Goal: Check status

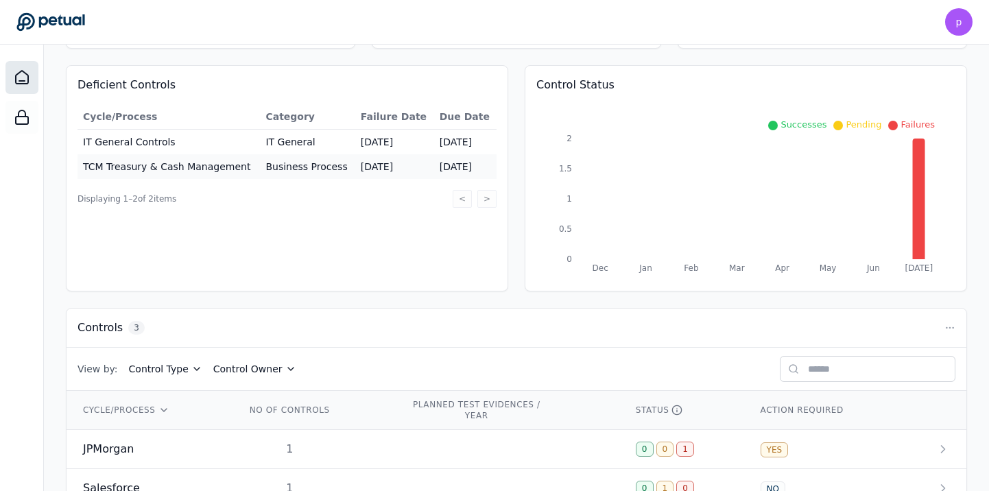
scroll to position [202, 0]
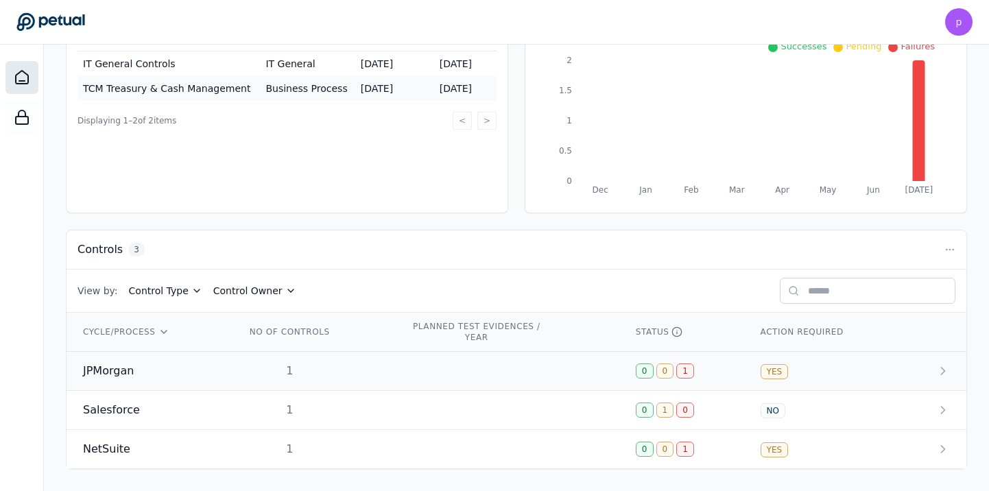
click at [106, 365] on span "JPMorgan" at bounding box center [108, 371] width 51 height 16
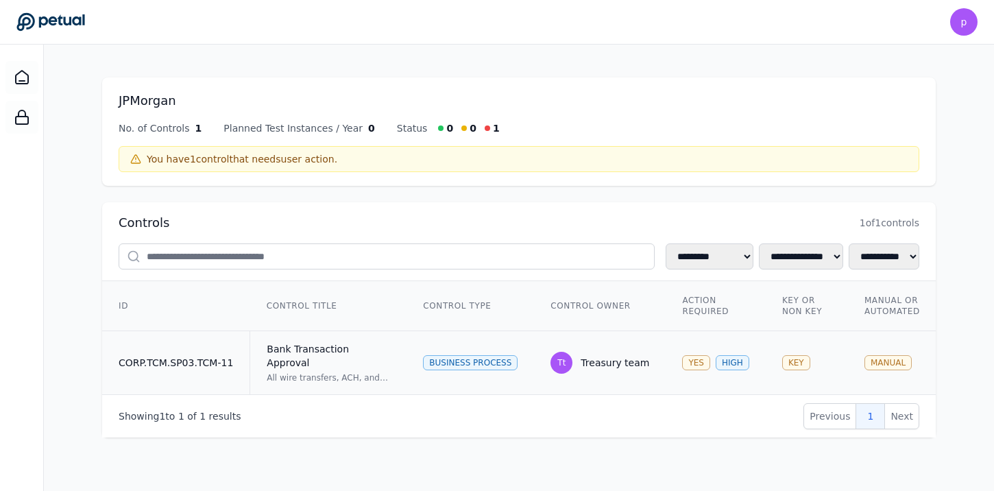
click at [306, 350] on div "Bank Transaction Approval" at bounding box center [328, 355] width 123 height 27
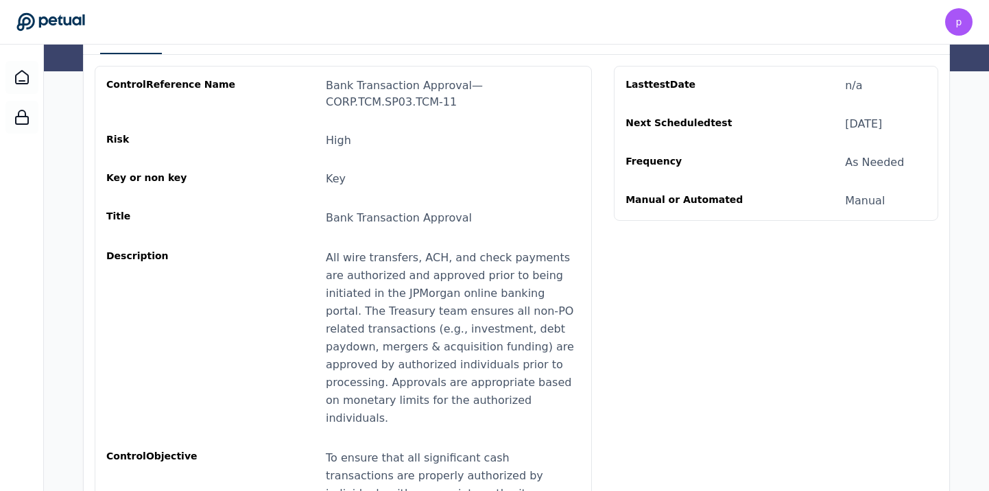
scroll to position [33, 0]
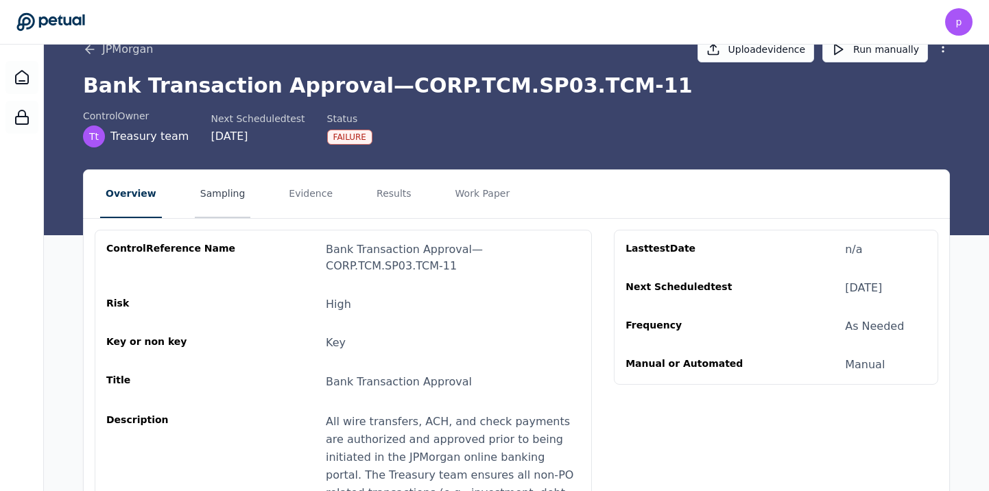
click at [223, 189] on button "Sampling" at bounding box center [223, 194] width 56 height 48
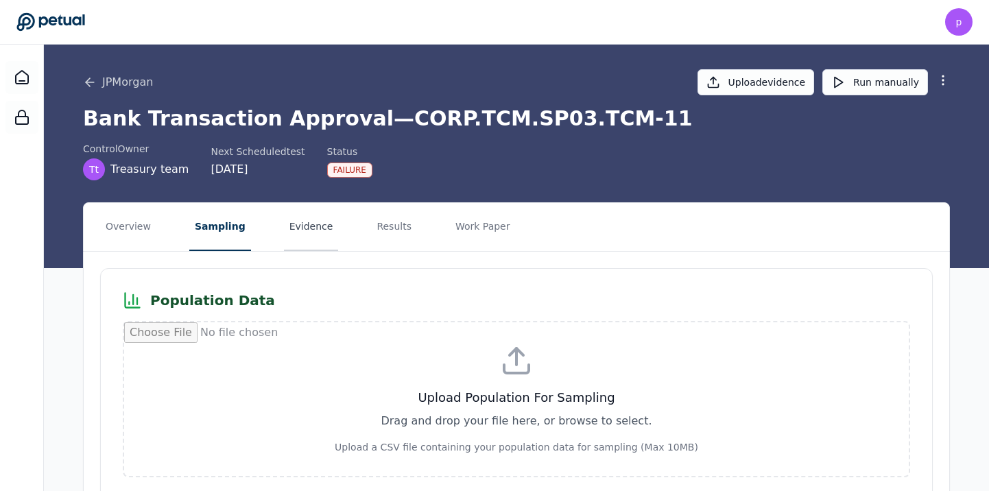
click at [300, 229] on button "Evidence" at bounding box center [311, 227] width 55 height 48
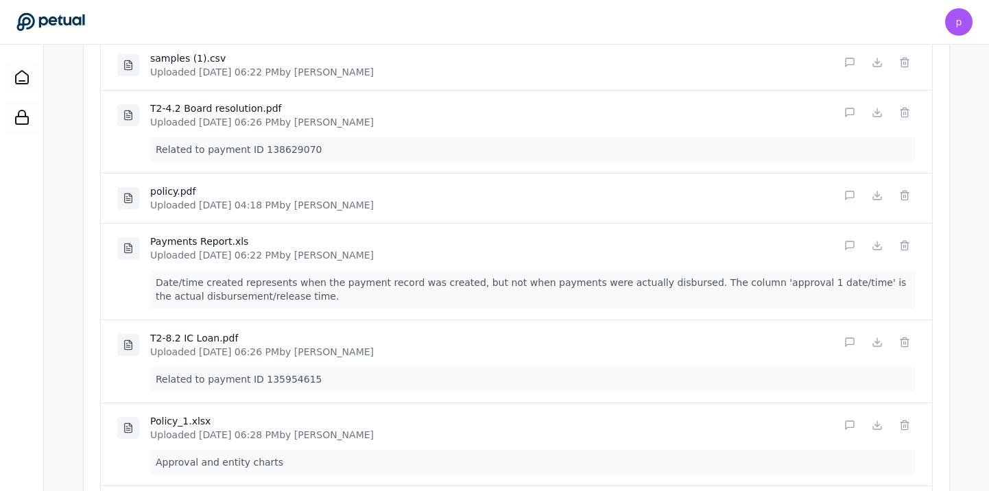
scroll to position [491, 0]
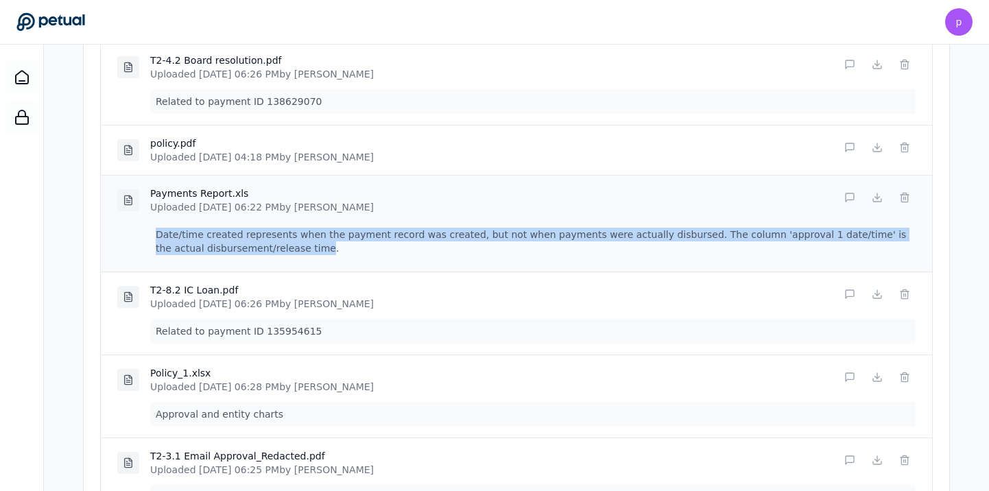
drag, startPoint x: 269, startPoint y: 245, endPoint x: 150, endPoint y: 236, distance: 119.0
click at [150, 236] on p "Date/time created represents when the payment record was created, but not when …" at bounding box center [532, 241] width 765 height 38
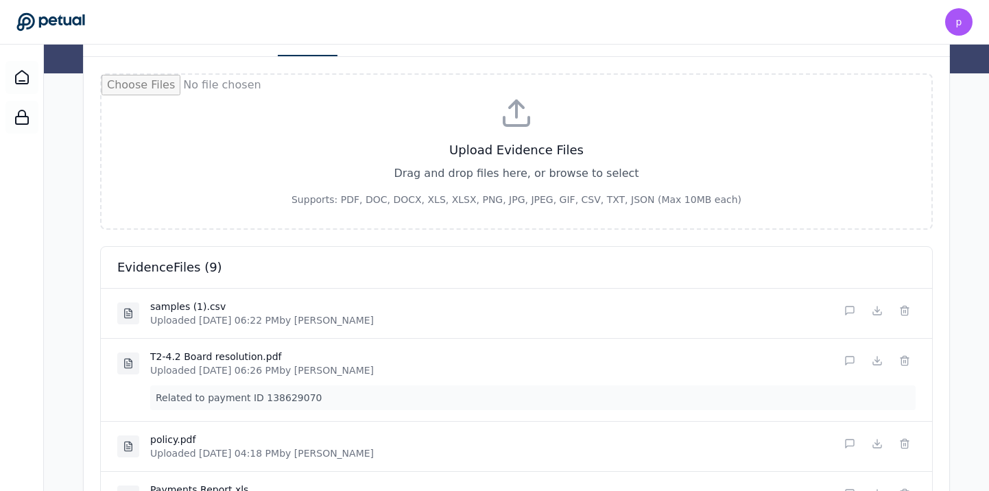
scroll to position [191, 0]
